Goal: Task Accomplishment & Management: Manage account settings

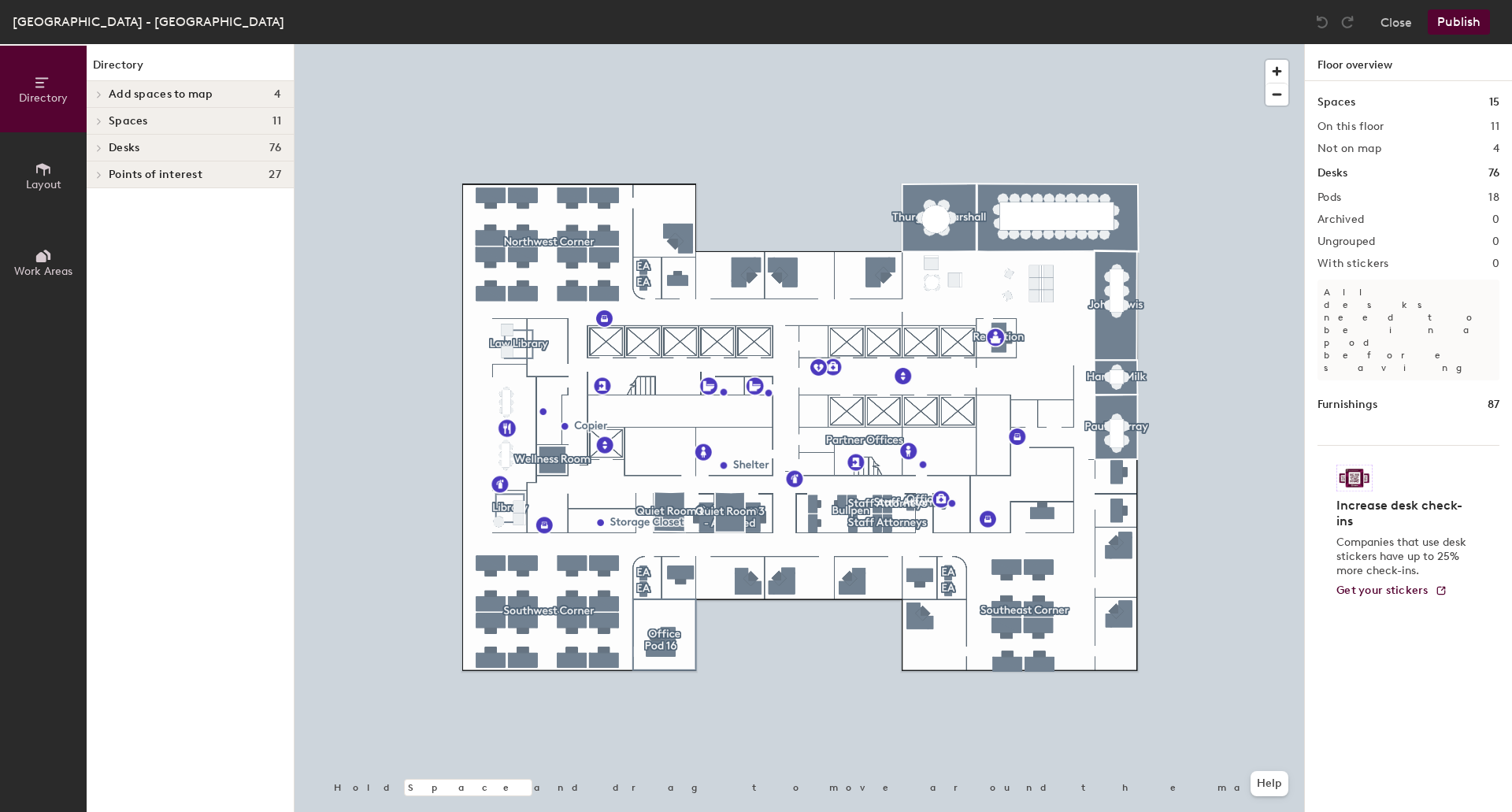
click at [602, 44] on div at bounding box center [799, 44] width 1010 height 0
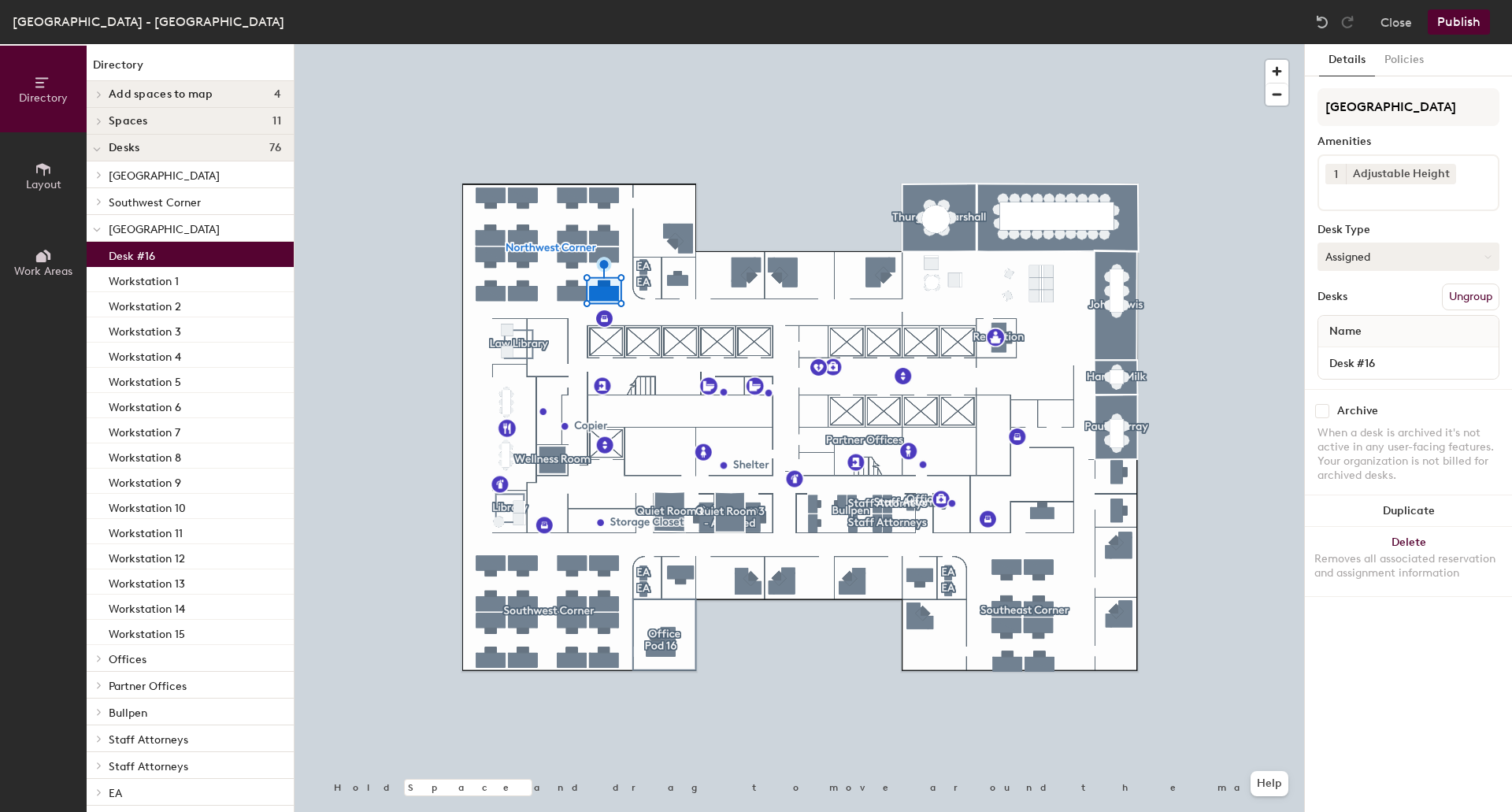
click at [1423, 262] on button "Assigned" at bounding box center [1409, 257] width 182 height 28
click at [1371, 325] on div "Hot" at bounding box center [1397, 328] width 157 height 23
click at [1425, 256] on button "Hot" at bounding box center [1409, 257] width 182 height 28
drag, startPoint x: 1361, startPoint y: 354, endPoint x: 1475, endPoint y: 162, distance: 223.3
click at [1361, 352] on div "Hoteled" at bounding box center [1397, 352] width 157 height 23
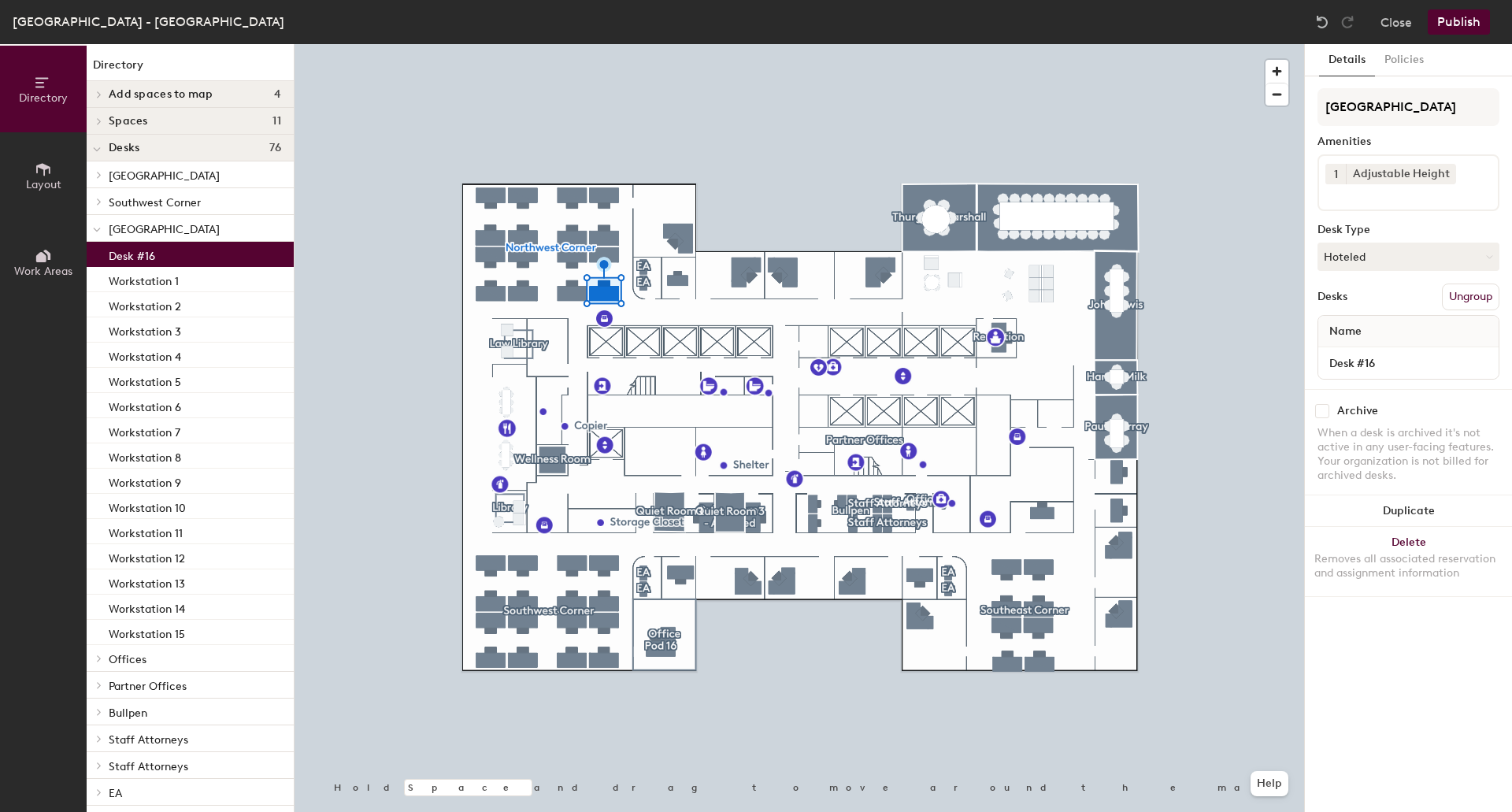
click at [1468, 36] on div "[GEOGRAPHIC_DATA] - [GEOGRAPHIC_DATA], 63rd Floor Close Publish" at bounding box center [756, 21] width 1512 height 44
click at [1465, 23] on button "Publish" at bounding box center [1459, 21] width 62 height 25
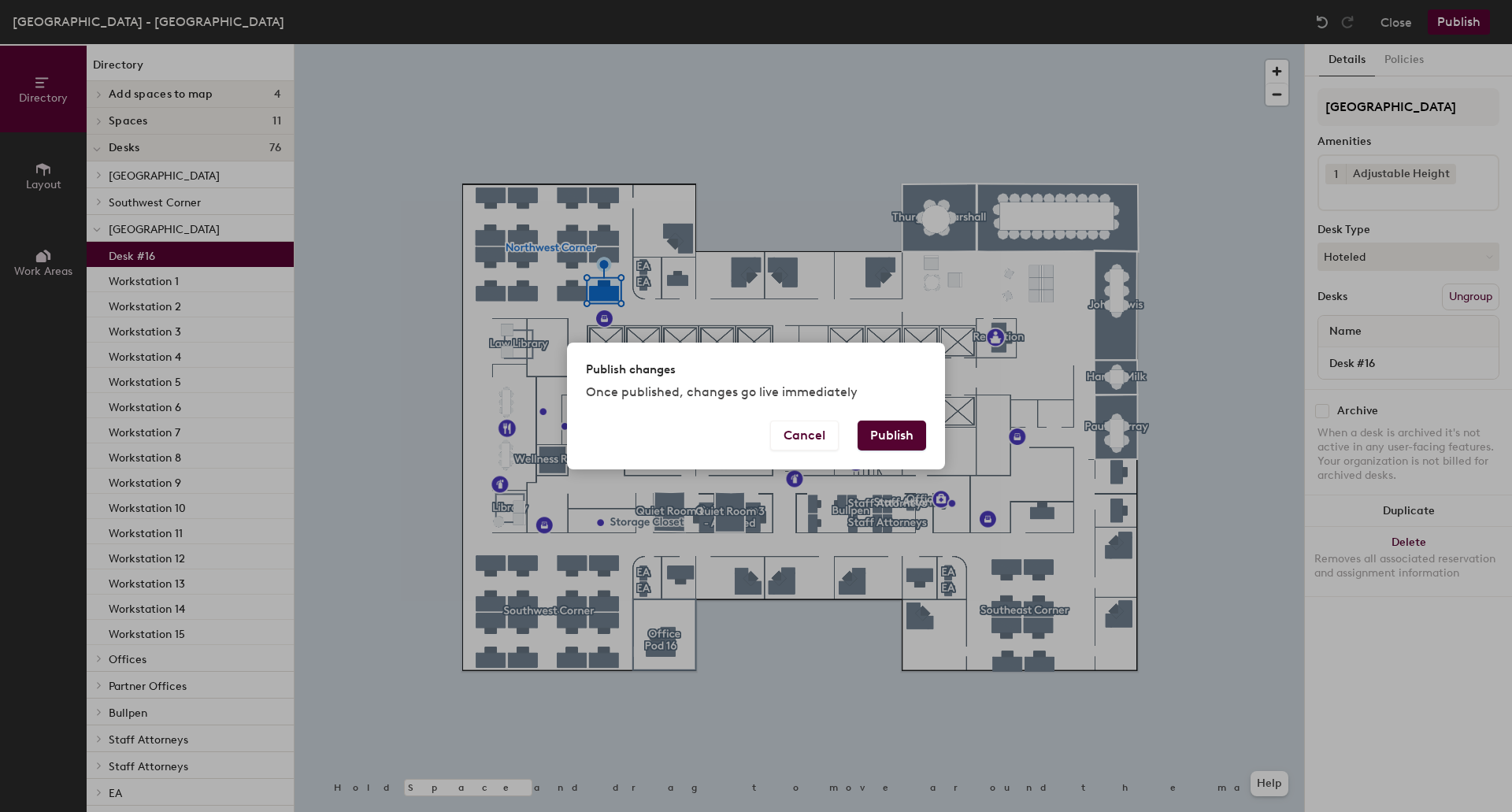
click at [917, 448] on button "Publish" at bounding box center [892, 435] width 69 height 30
